Goal: Find specific page/section

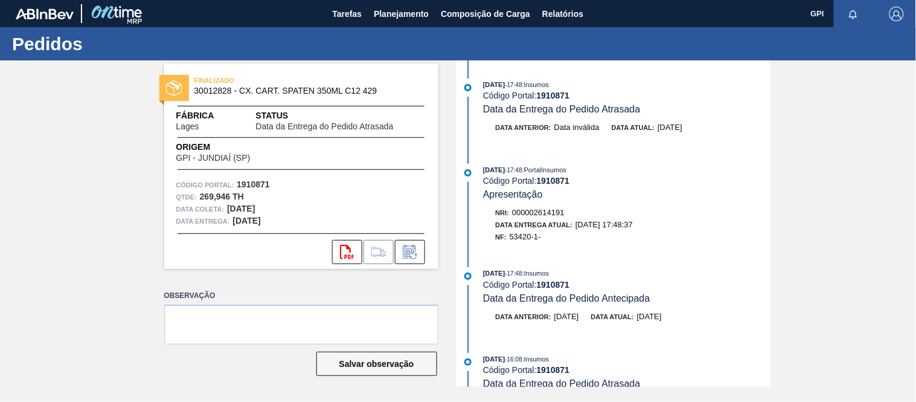
click at [407, 27] on div "Pedidos" at bounding box center [458, 43] width 916 height 33
click at [401, 18] on span "Planejamento" at bounding box center [401, 14] width 55 height 14
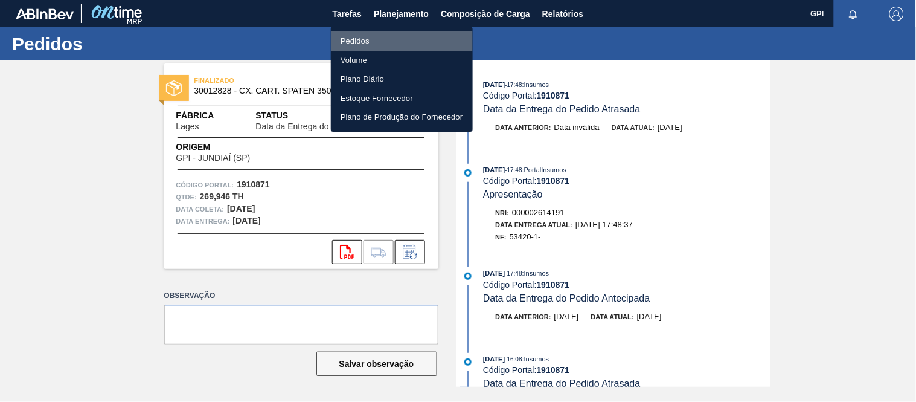
click at [371, 40] on li "Pedidos" at bounding box center [402, 40] width 142 height 19
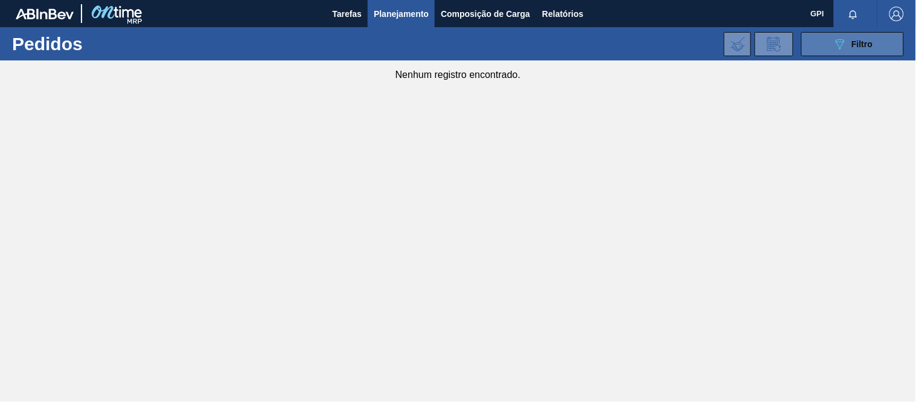
click at [831, 44] on button "089F7B8B-B2A5-4AFE-B5C0-19BA573D28AC Filtro" at bounding box center [853, 44] width 103 height 24
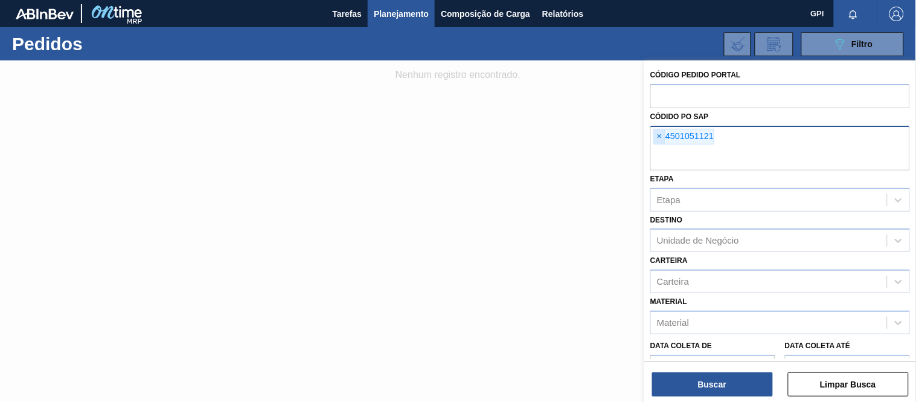
click at [661, 137] on span "×" at bounding box center [659, 136] width 11 height 14
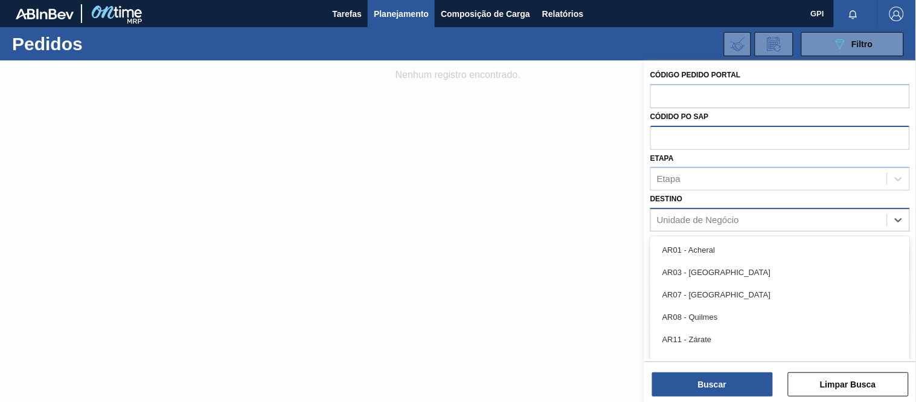
click at [709, 219] on div "Unidade de Negócio" at bounding box center [698, 220] width 82 height 10
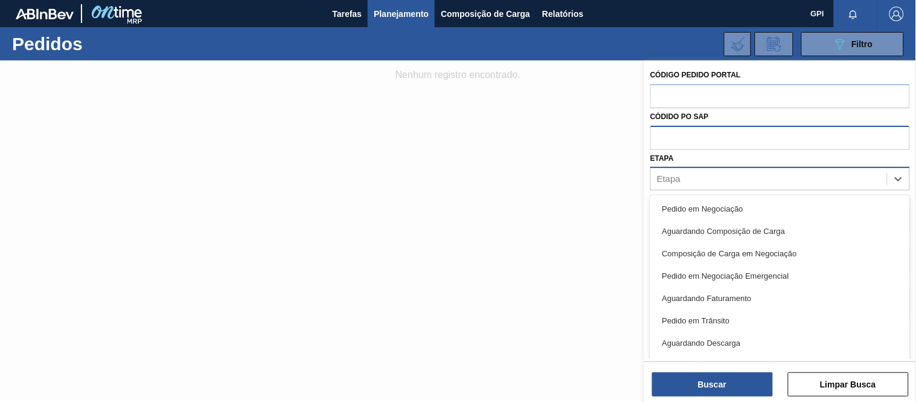
click at [699, 179] on div "Etapa" at bounding box center [769, 179] width 236 height 18
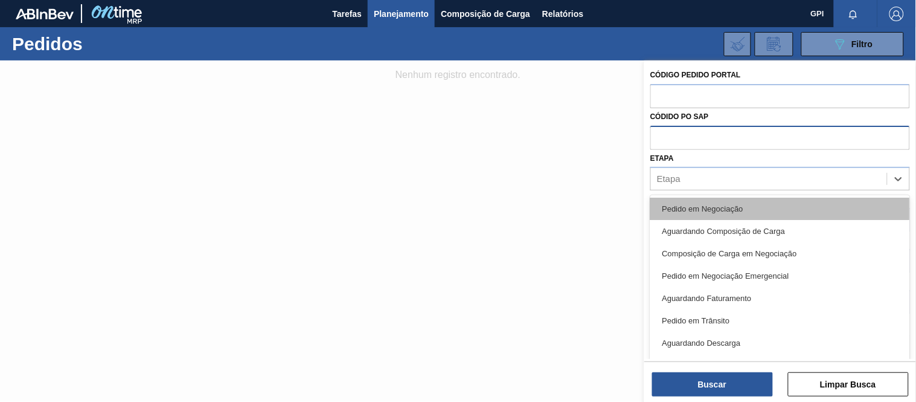
click at [693, 208] on div "Pedido em Negociação" at bounding box center [781, 209] width 260 height 22
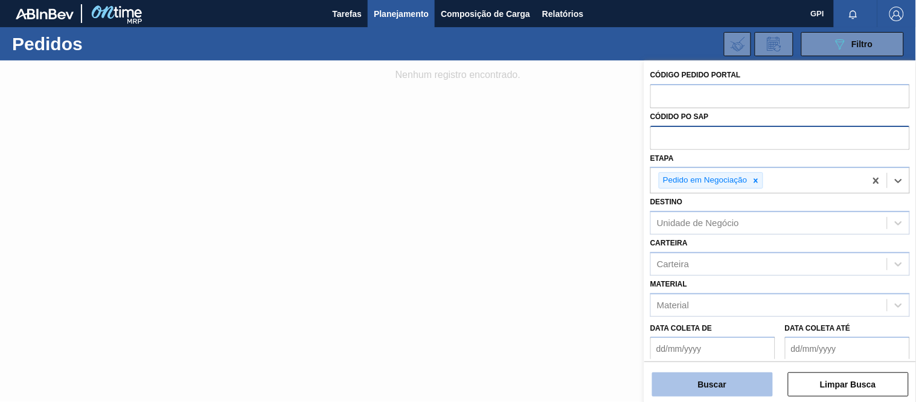
click at [697, 375] on button "Buscar" at bounding box center [712, 384] width 121 height 24
